Goal: Find specific page/section: Find specific page/section

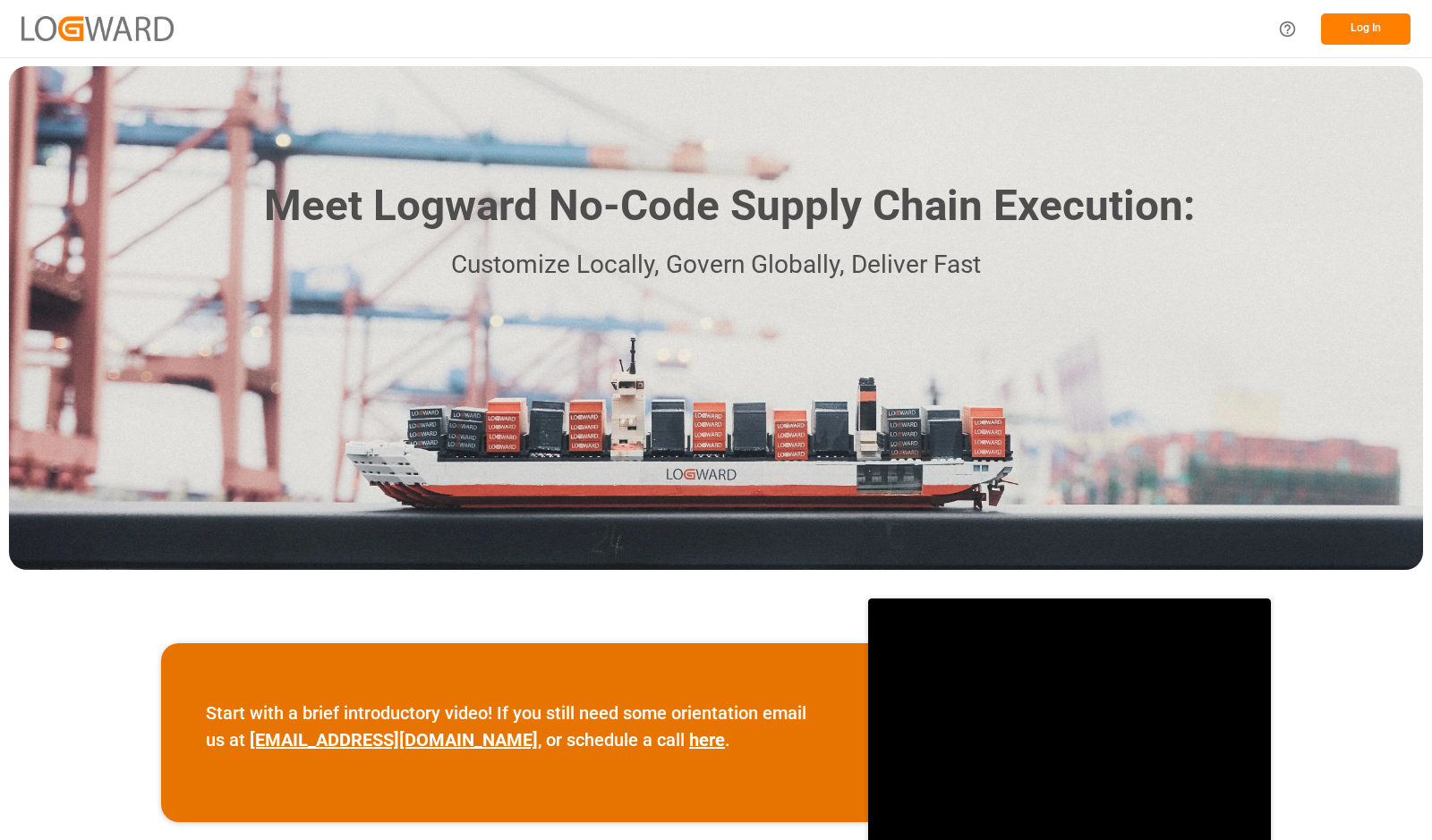
click at [1358, 28] on button "Log In" at bounding box center [1366, 28] width 89 height 31
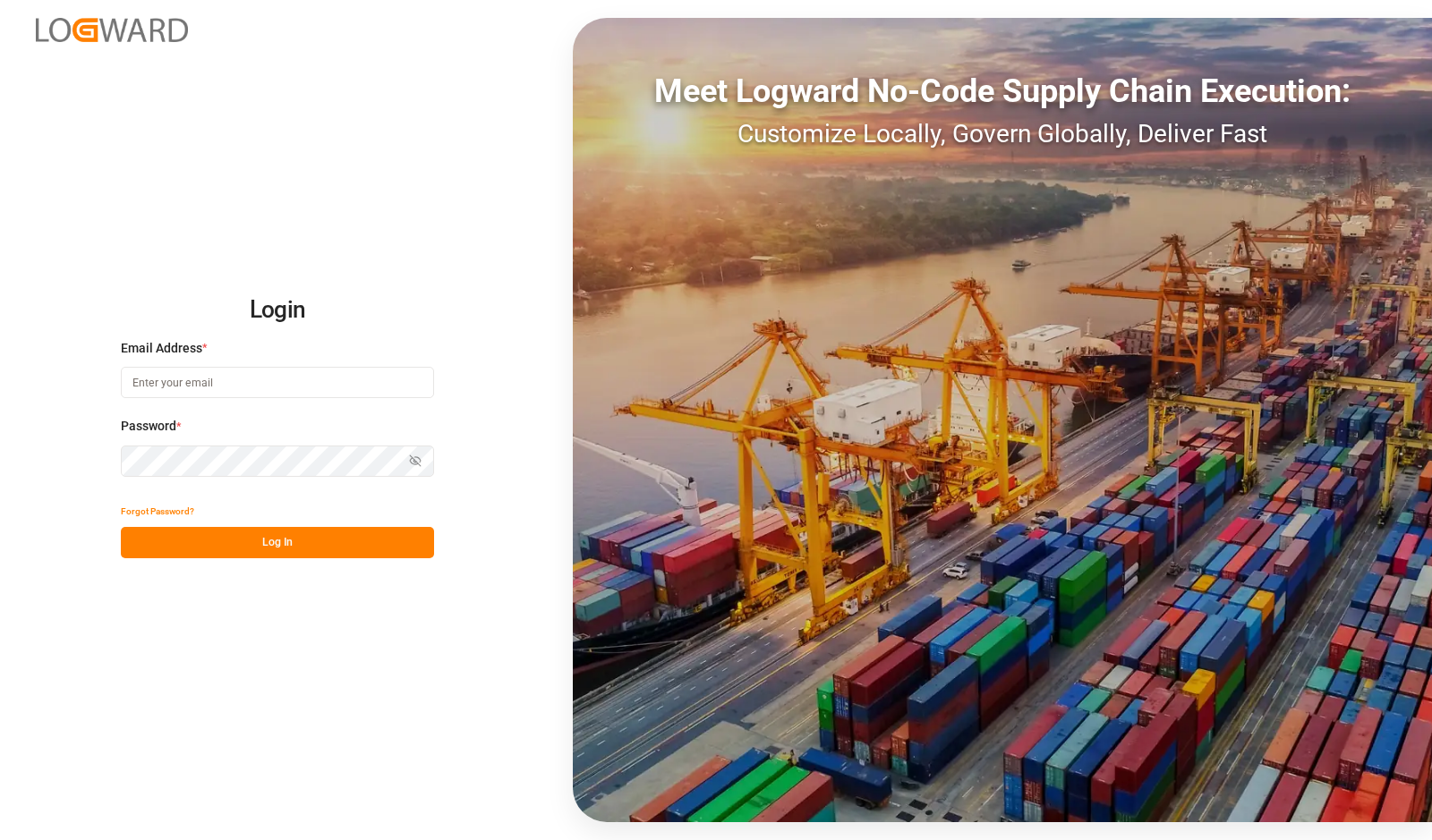
type input "[PERSON_NAME][EMAIL_ADDRESS][DOMAIN_NAME]"
click at [313, 539] on button "Log In" at bounding box center [277, 542] width 313 height 31
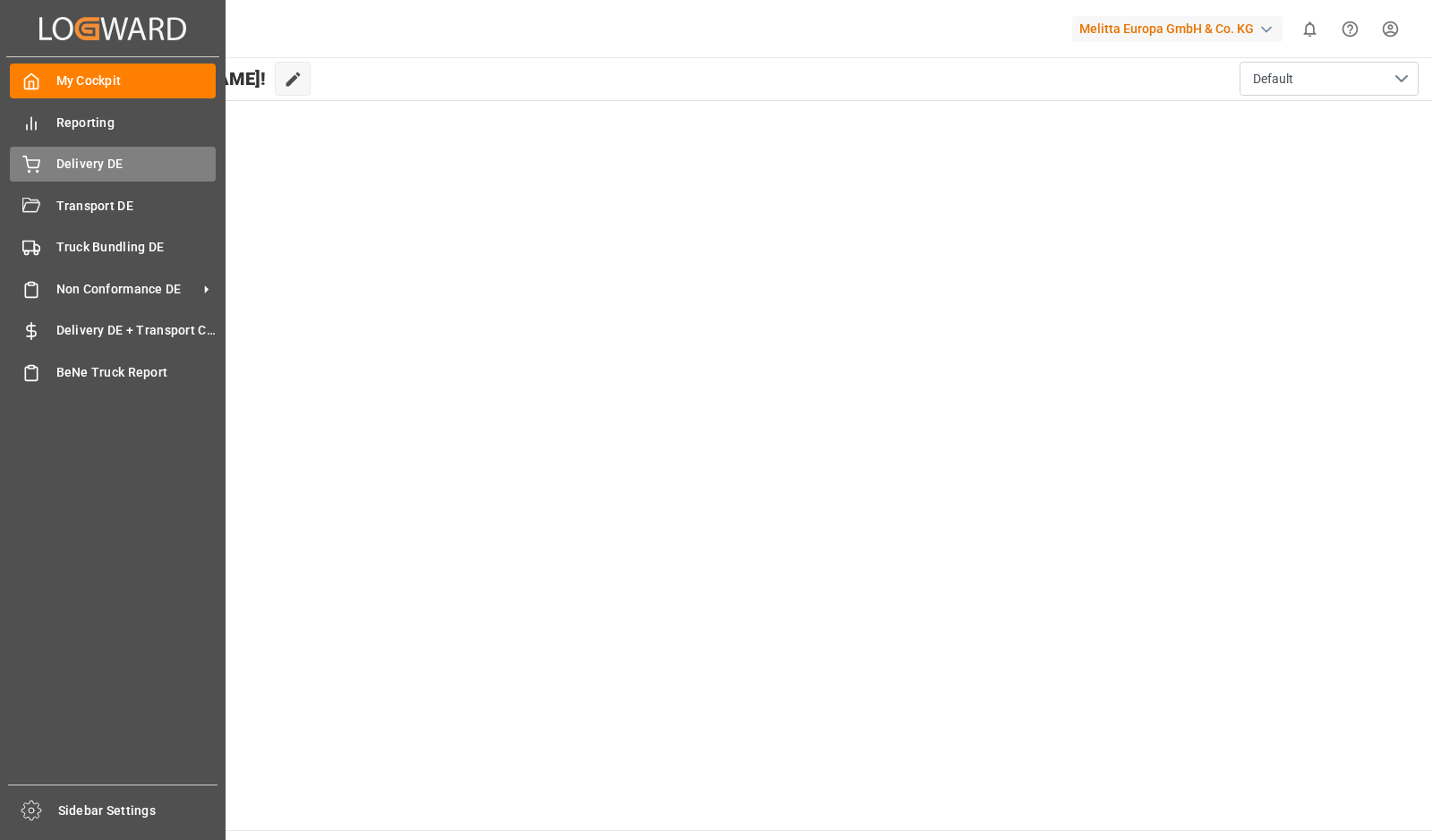
click at [16, 154] on div "Delivery DE Delivery DE" at bounding box center [112, 164] width 206 height 35
